Goal: Information Seeking & Learning: Check status

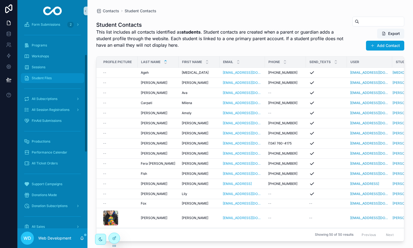
scroll to position [89, 0]
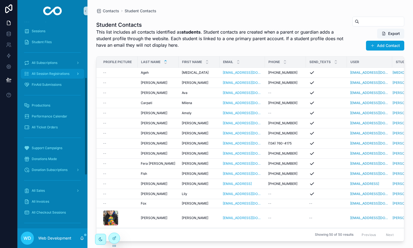
click at [52, 73] on span "All Session Registrations" at bounding box center [51, 74] width 38 height 4
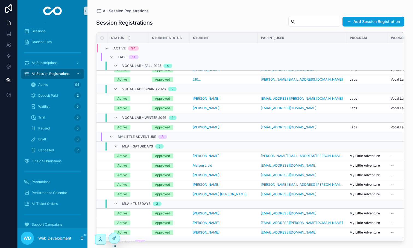
scroll to position [30, 0]
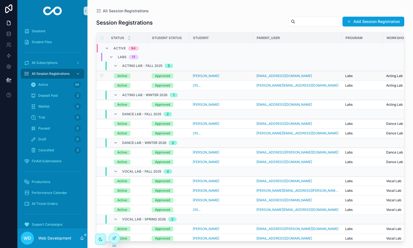
click at [226, 79] on td "[PERSON_NAME]" at bounding box center [221, 76] width 64 height 10
click at [226, 76] on div "[PERSON_NAME]" at bounding box center [221, 76] width 57 height 4
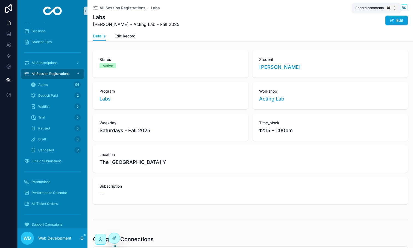
click at [407, 9] on span "scrollable content" at bounding box center [404, 7] width 7 height 6
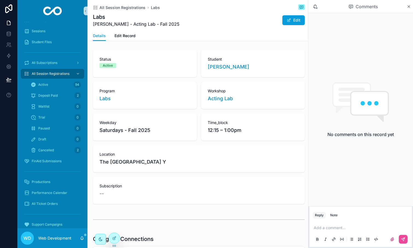
click at [405, 7] on div "Comments" at bounding box center [363, 6] width 87 height 9
click at [410, 7] on icon "scrollable content" at bounding box center [409, 6] width 4 height 4
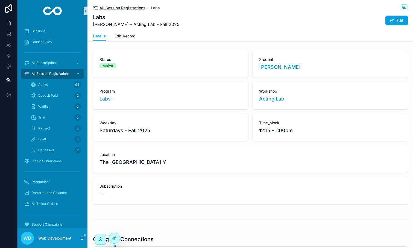
click at [107, 10] on span "All Session Registrations" at bounding box center [123, 7] width 46 height 5
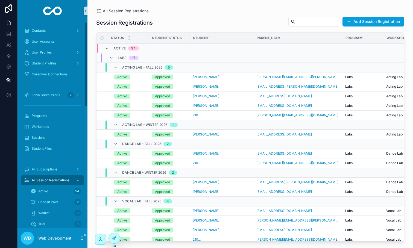
click at [51, 121] on div "Workshops" at bounding box center [52, 126] width 70 height 11
click at [48, 117] on div "Programs" at bounding box center [52, 116] width 57 height 9
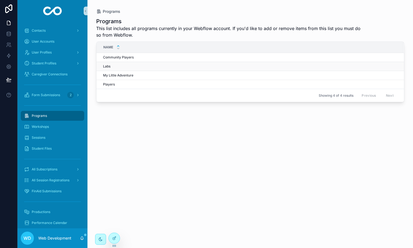
click at [123, 67] on div "Labs Labs" at bounding box center [250, 66] width 294 height 4
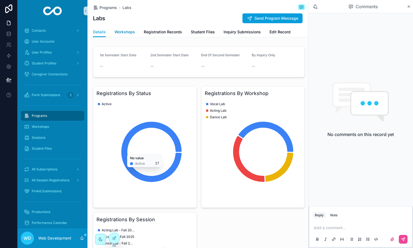
click at [129, 34] on span "Workshops" at bounding box center [125, 31] width 21 height 5
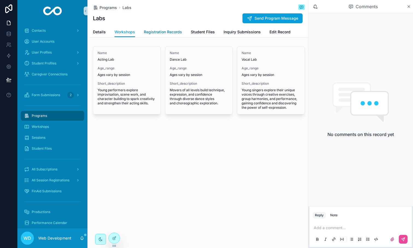
click at [151, 33] on span "Registration Records" at bounding box center [163, 31] width 38 height 5
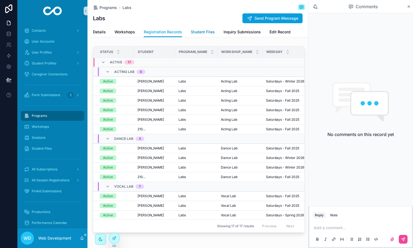
click at [196, 34] on span "Student Files" at bounding box center [203, 31] width 24 height 5
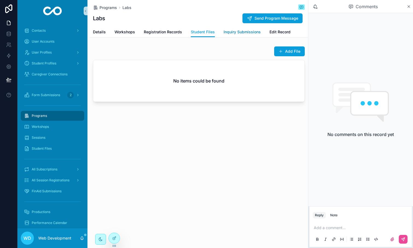
click at [227, 37] on link "Inquiry Submissions" at bounding box center [242, 32] width 37 height 11
click at [275, 36] on link "Edit Record" at bounding box center [280, 32] width 21 height 11
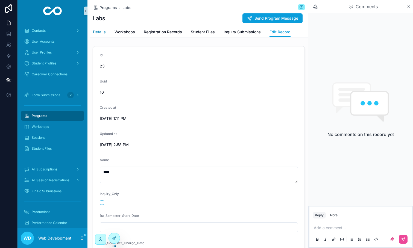
click at [97, 34] on span "Details" at bounding box center [99, 31] width 13 height 5
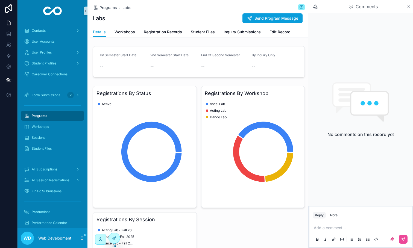
click at [409, 8] on icon "scrollable content" at bounding box center [409, 6] width 4 height 4
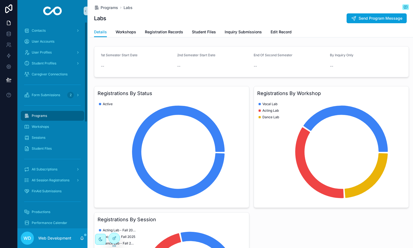
click at [46, 36] on div "User Accounts" at bounding box center [52, 41] width 70 height 11
click at [46, 32] on div "Contacts" at bounding box center [52, 30] width 57 height 9
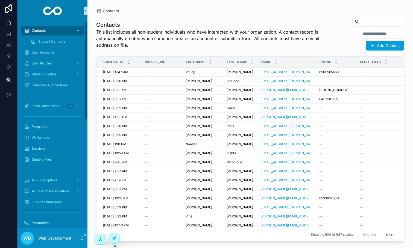
click at [34, 24] on div "Contacts Student Contacts User Accounts User Profiles Student Profiles Caregive…" at bounding box center [52, 240] width 70 height 436
click at [35, 26] on link "Contacts" at bounding box center [52, 31] width 63 height 10
click at [36, 29] on span "Contacts" at bounding box center [39, 30] width 14 height 4
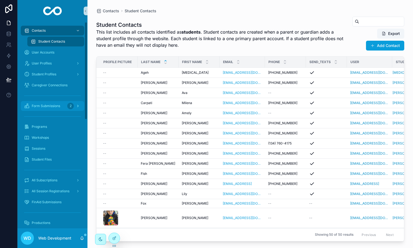
click at [54, 110] on div "Form Submissions 2" at bounding box center [52, 106] width 57 height 9
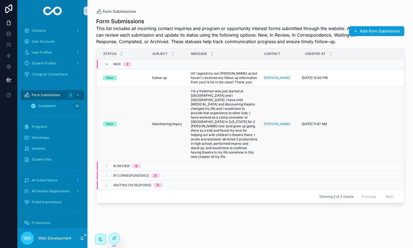
click at [136, 119] on td "New" at bounding box center [123, 124] width 52 height 75
click at [148, 128] on td "New" at bounding box center [123, 124] width 52 height 75
click at [160, 124] on td "Volunteering Inqury Volunteering Inqury" at bounding box center [168, 124] width 39 height 75
click at [165, 126] on span "Volunteering Inqury" at bounding box center [167, 124] width 30 height 4
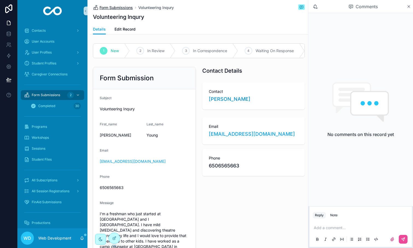
click at [114, 7] on span "Form Submissions" at bounding box center [116, 7] width 33 height 5
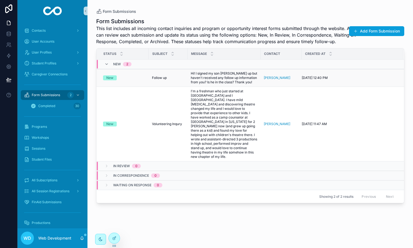
click at [173, 78] on div "Follow up Follow up" at bounding box center [168, 78] width 32 height 4
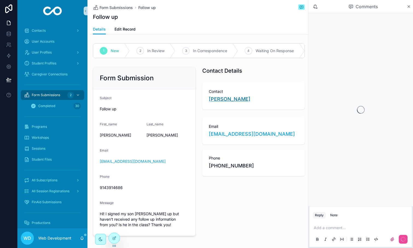
click at [227, 101] on span "Patricia Grisafi" at bounding box center [230, 99] width 42 height 8
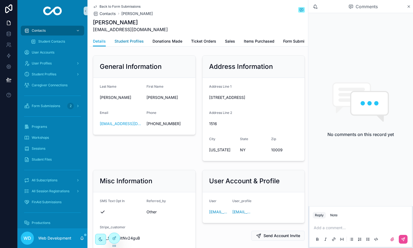
click at [133, 44] on link "Student Profiles" at bounding box center [129, 41] width 29 height 11
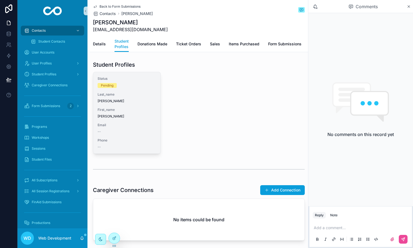
click at [132, 88] on div "Status Pending Last_name Goldstein First_name Damien Email -- Phone --" at bounding box center [126, 112] width 67 height 81
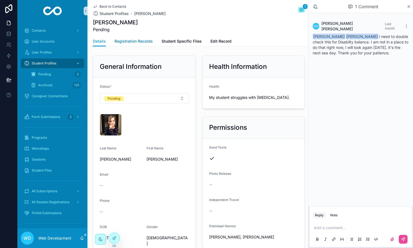
click at [131, 43] on span "Registration Records" at bounding box center [134, 41] width 38 height 5
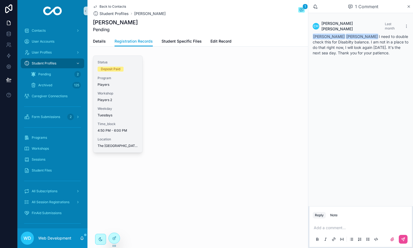
click at [136, 77] on span "Program" at bounding box center [118, 78] width 40 height 4
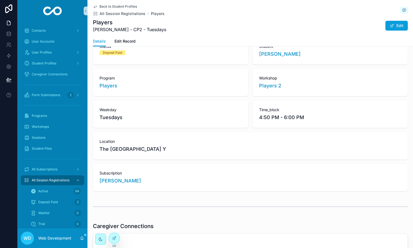
scroll to position [45, 0]
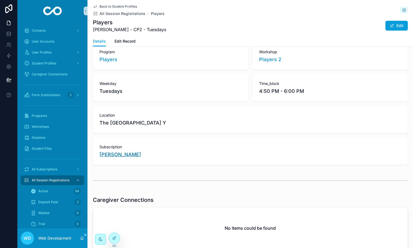
click at [127, 154] on span "Patricia Grisafi" at bounding box center [121, 155] width 42 height 8
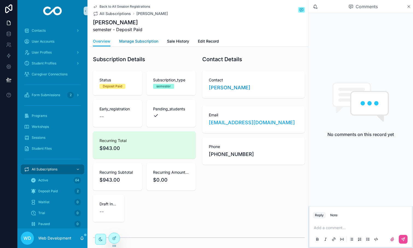
click at [144, 40] on span "Manage Subscription" at bounding box center [138, 41] width 39 height 5
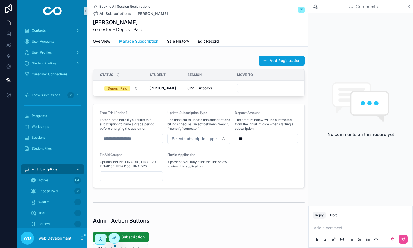
click at [407, 5] on icon "scrollable content" at bounding box center [409, 6] width 4 height 4
